Goal: Transaction & Acquisition: Purchase product/service

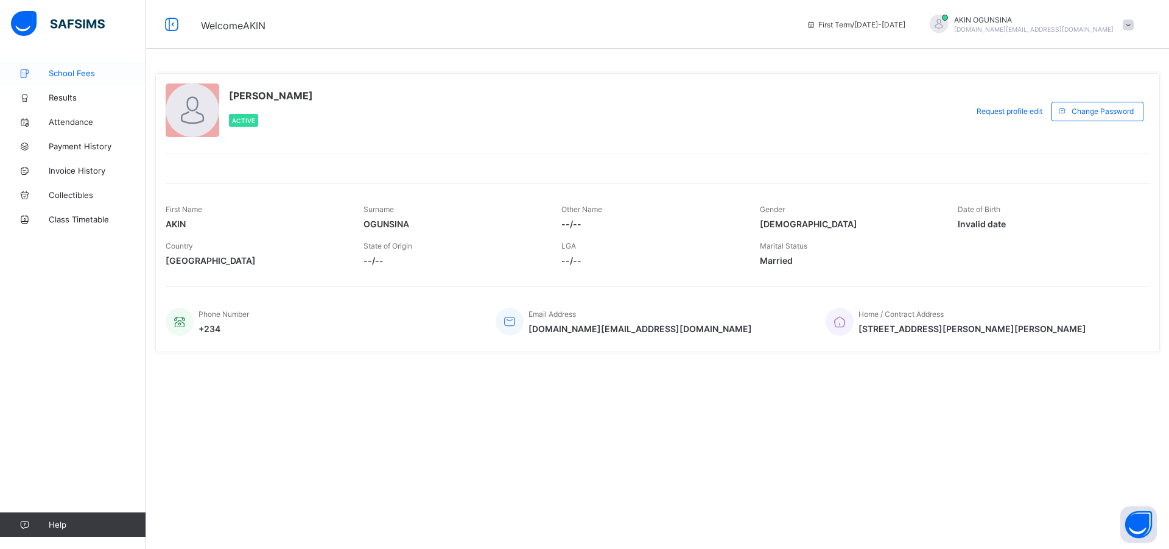
click at [90, 72] on span "School Fees" at bounding box center [97, 73] width 97 height 10
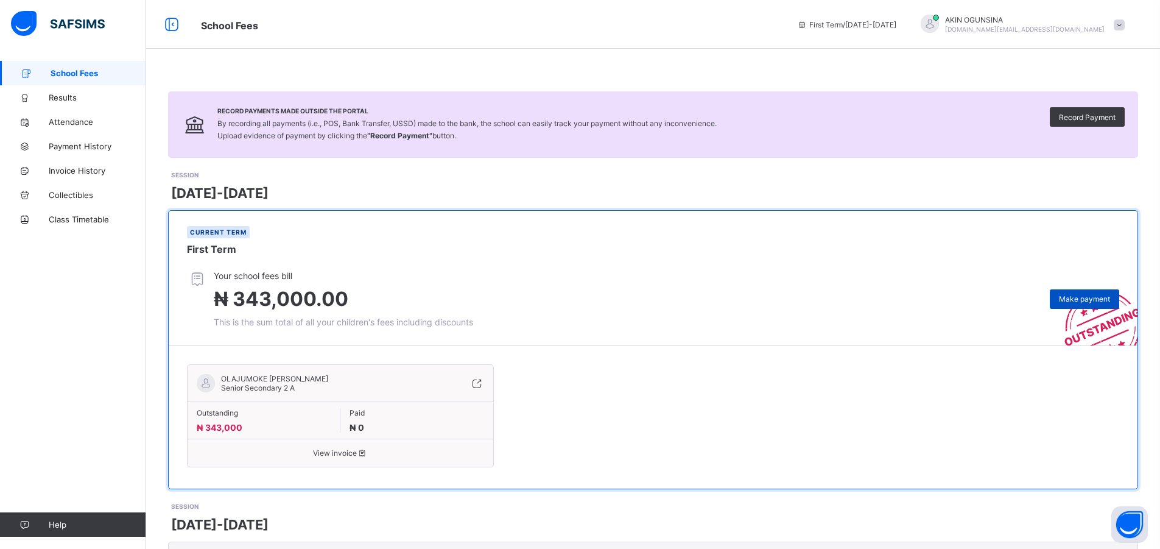
click at [1091, 298] on span "Make payment" at bounding box center [1084, 298] width 51 height 9
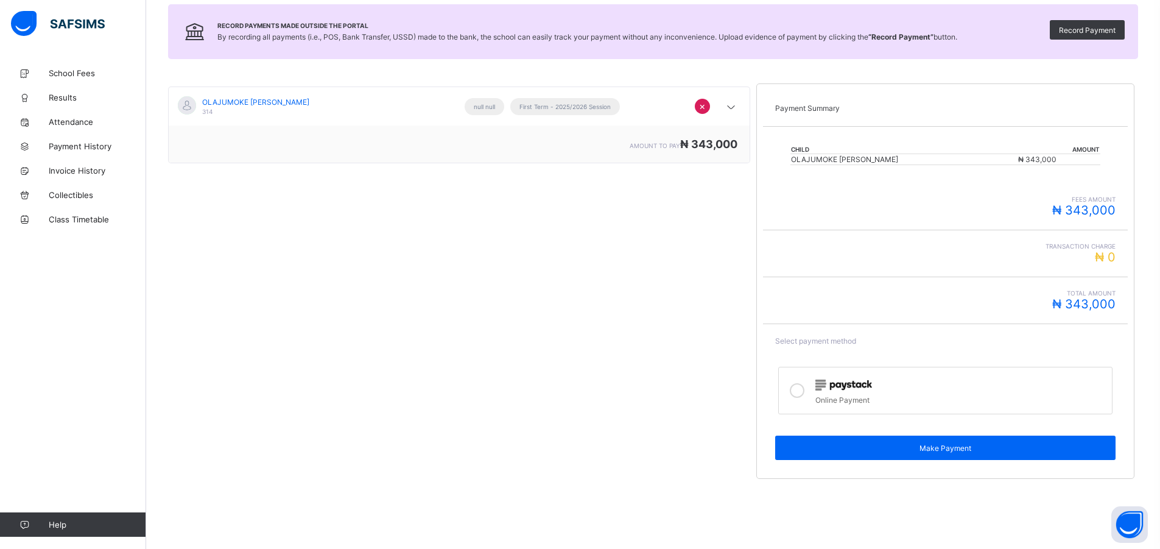
scroll to position [138, 0]
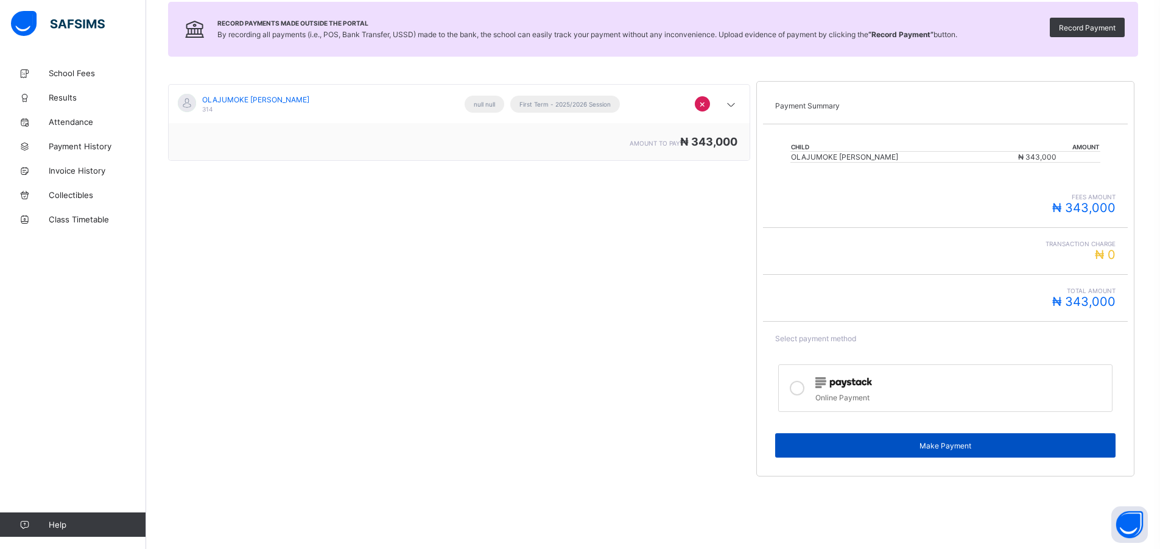
click at [948, 446] on span "Make Payment" at bounding box center [945, 445] width 322 height 9
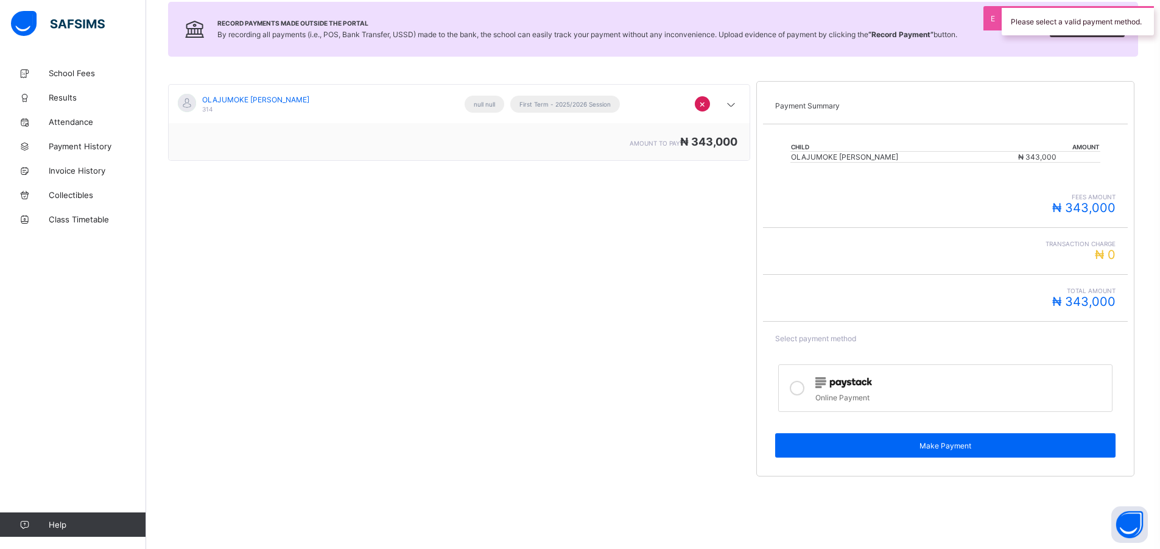
click at [803, 390] on icon at bounding box center [797, 388] width 15 height 15
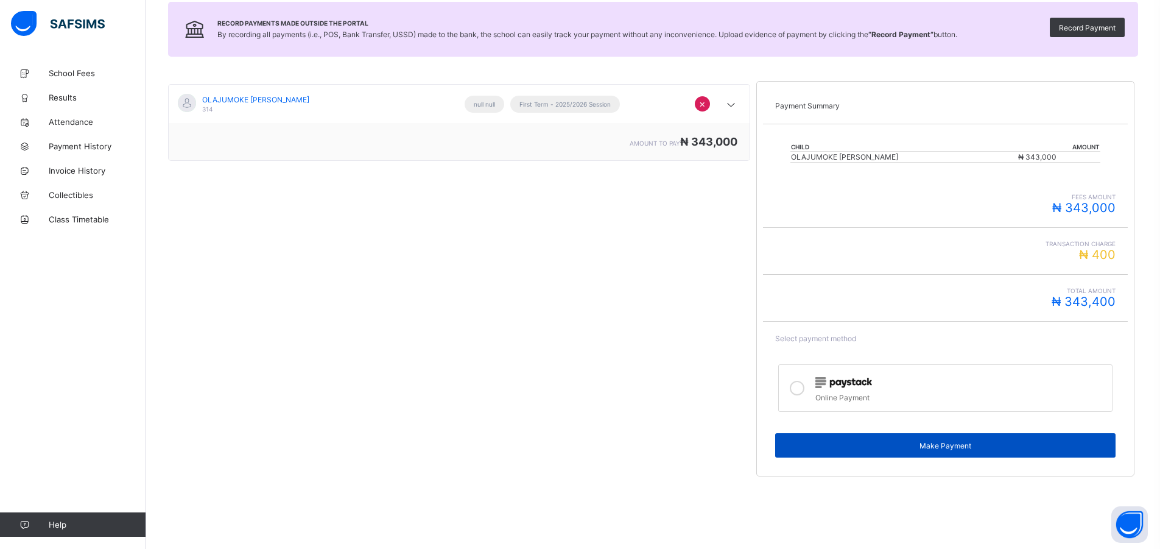
click at [945, 443] on span "Make Payment" at bounding box center [945, 445] width 322 height 9
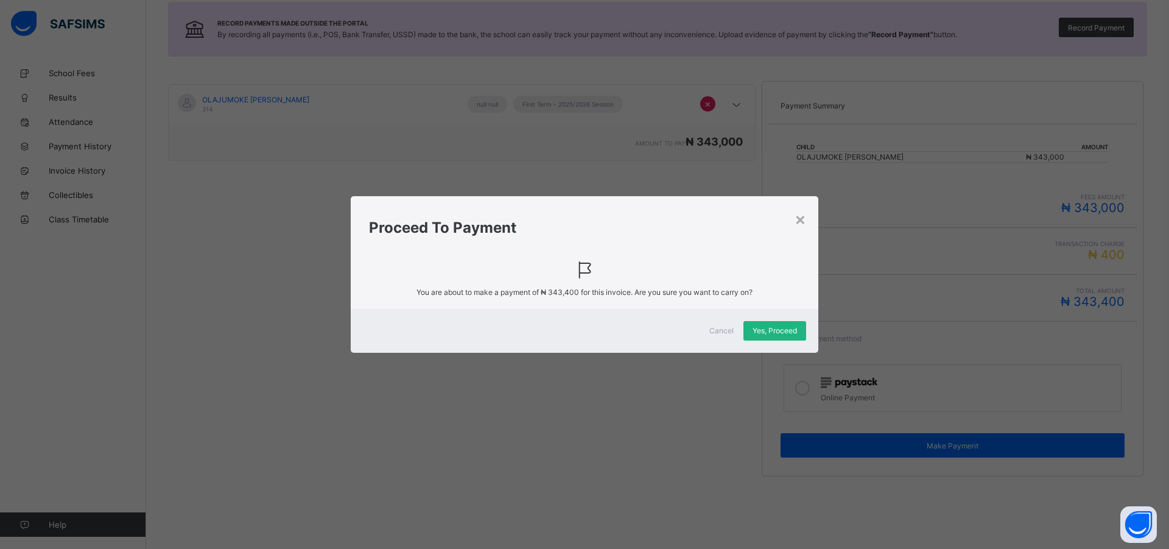
click at [780, 331] on span "Yes, Proceed" at bounding box center [775, 330] width 44 height 9
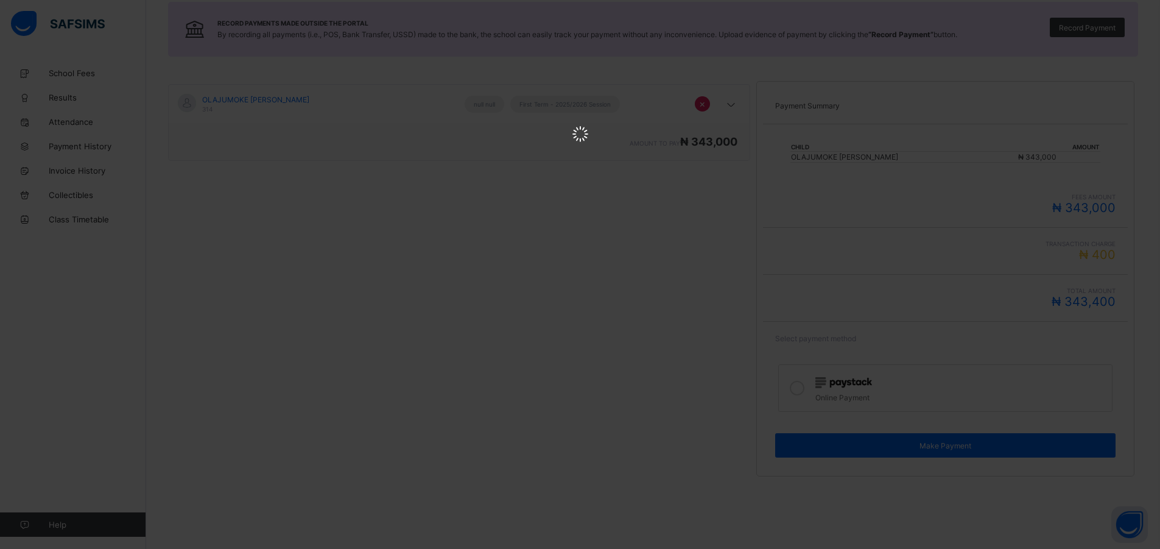
scroll to position [0, 0]
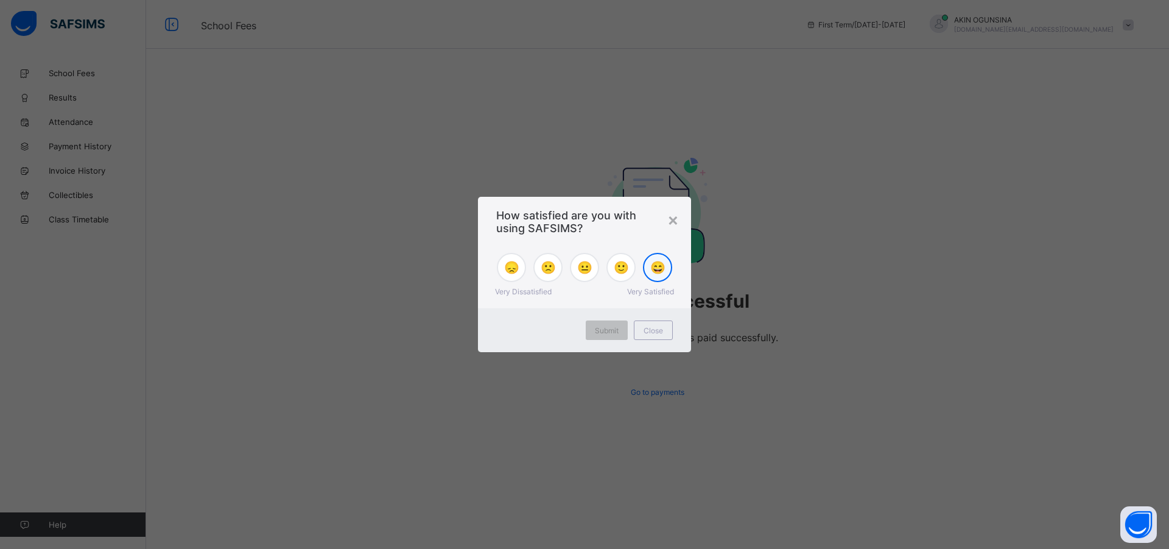
click at [656, 269] on span "😄" at bounding box center [657, 267] width 15 height 15
click at [614, 329] on span "Submit" at bounding box center [607, 330] width 24 height 9
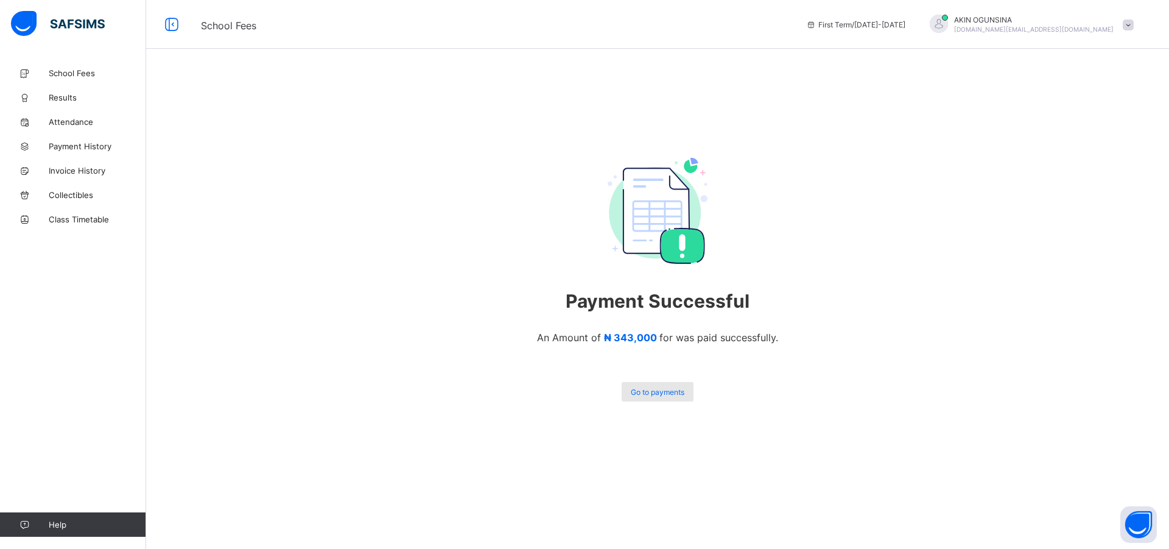
click at [648, 393] on span "Go to payments" at bounding box center [658, 391] width 54 height 9
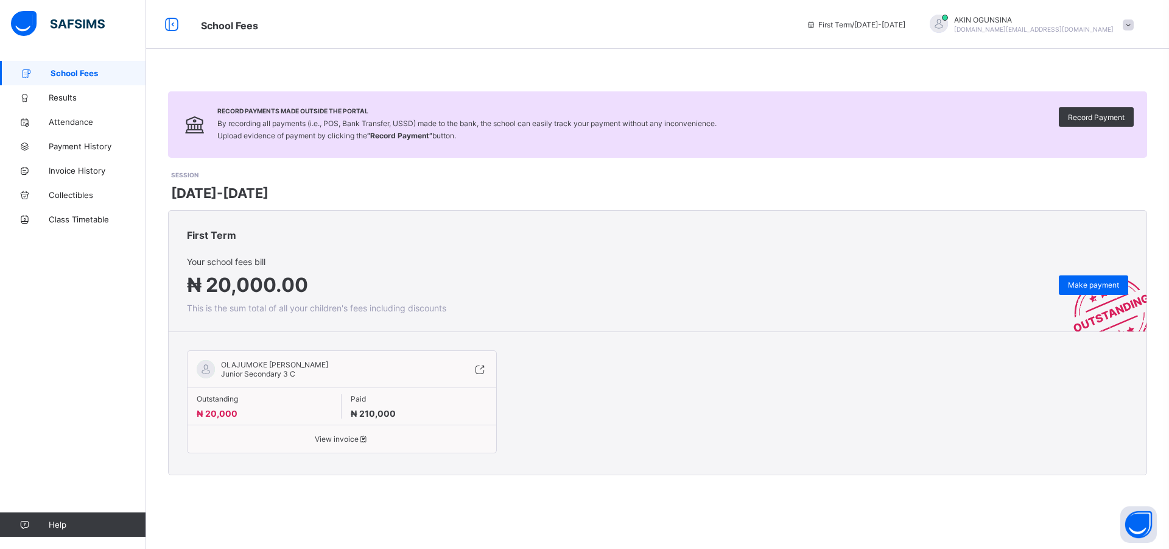
click at [352, 437] on span "View invoice" at bounding box center [342, 438] width 291 height 9
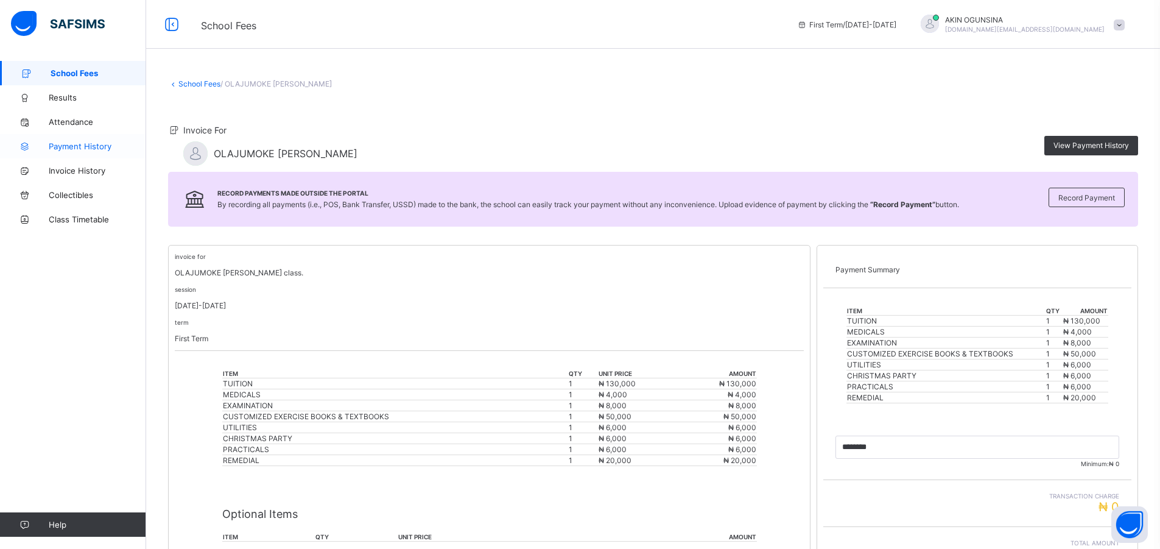
click at [76, 144] on span "Payment History" at bounding box center [97, 146] width 97 height 10
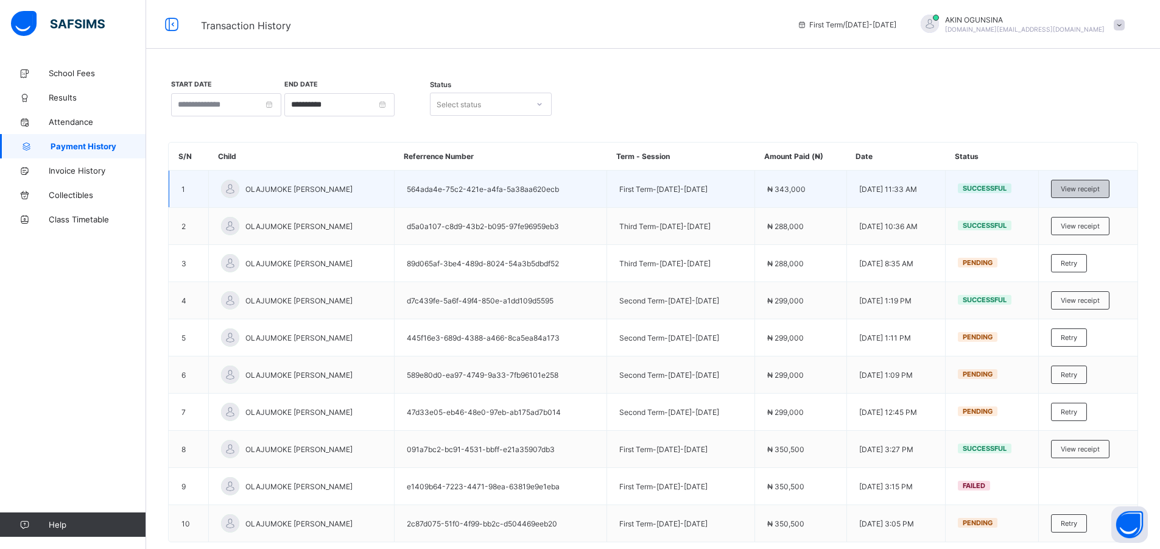
click at [1096, 189] on span "View receipt" at bounding box center [1080, 189] width 39 height 9
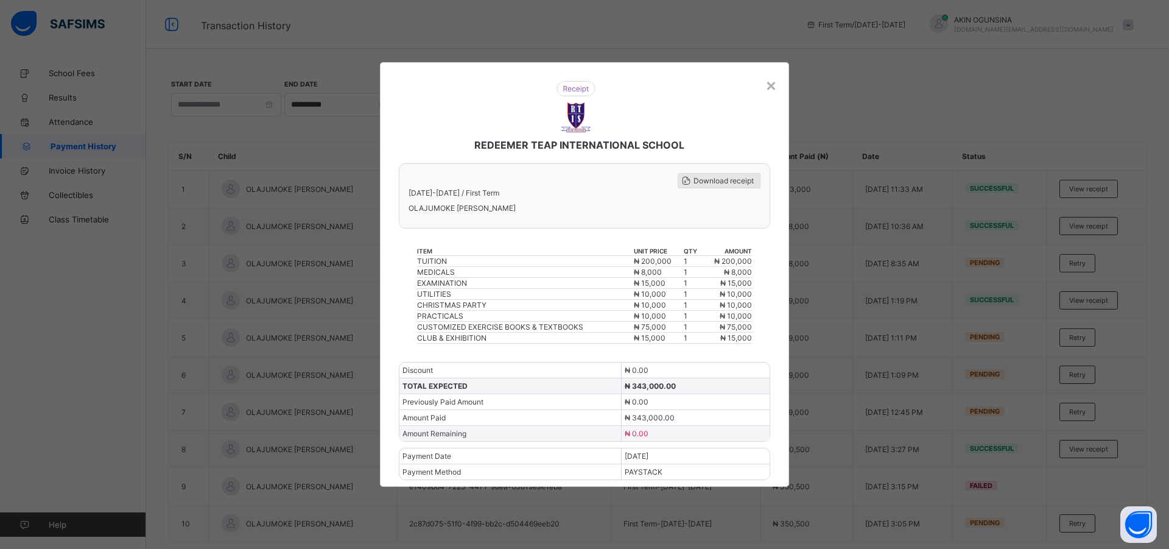
click at [722, 180] on span "Download receipt" at bounding box center [724, 180] width 60 height 9
